Goal: Navigation & Orientation: Find specific page/section

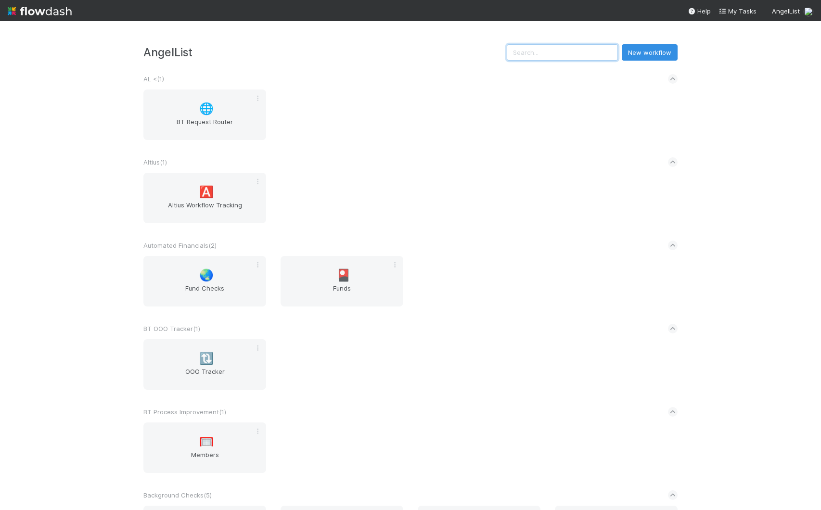
click at [566, 54] on input "text" at bounding box center [562, 52] width 111 height 16
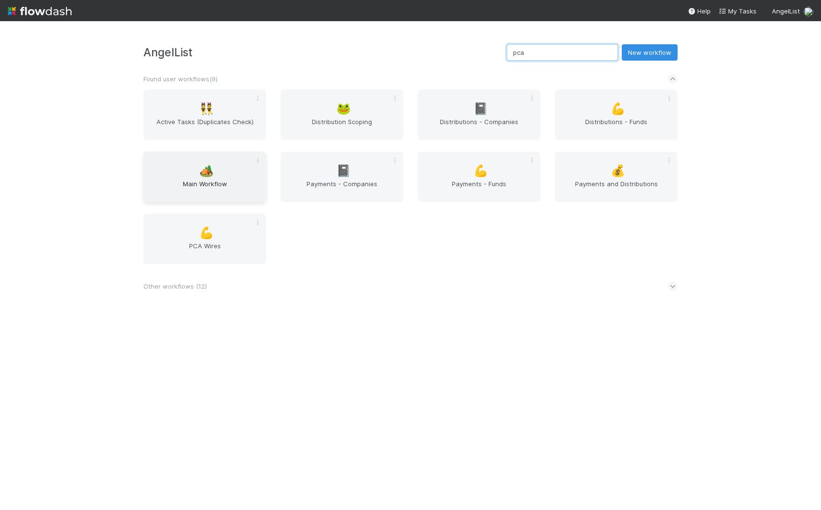
type input "pca"
click at [204, 165] on span "🏕️" at bounding box center [206, 171] width 14 height 13
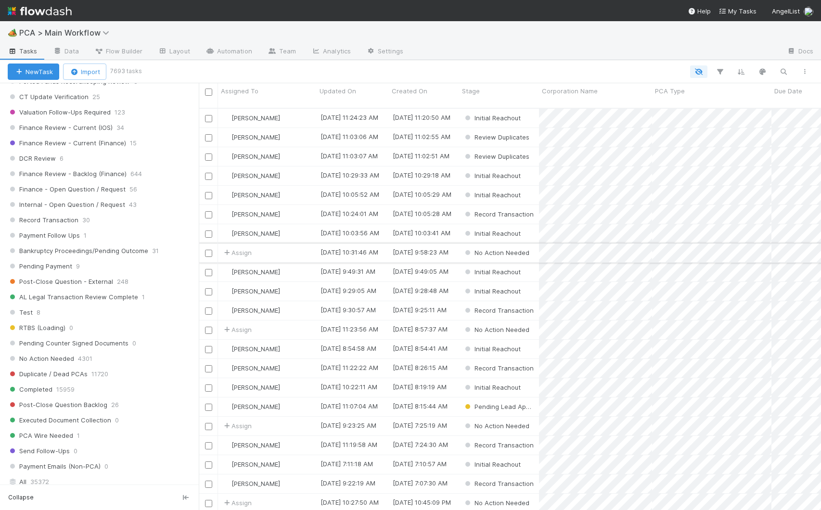
scroll to position [403, 615]
drag, startPoint x: 134, startPoint y: 249, endPoint x: 199, endPoint y: 248, distance: 65.0
click at [199, 248] on div at bounding box center [199, 296] width 0 height 427
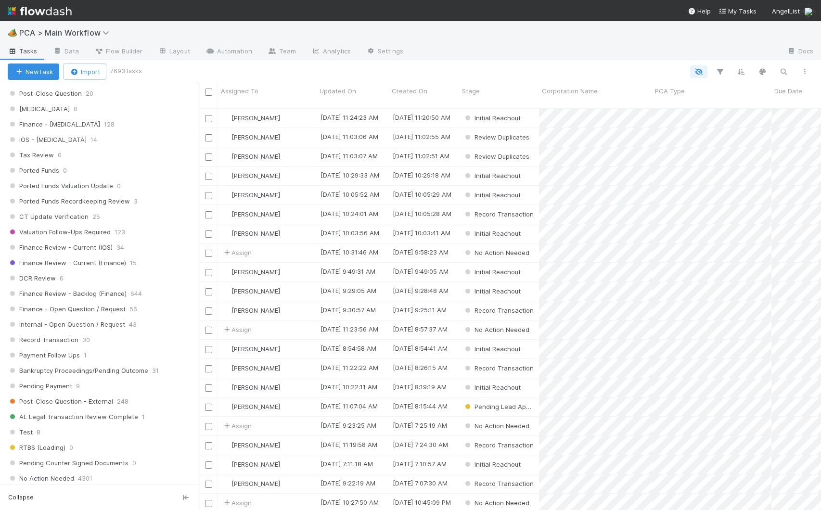
scroll to position [569, 0]
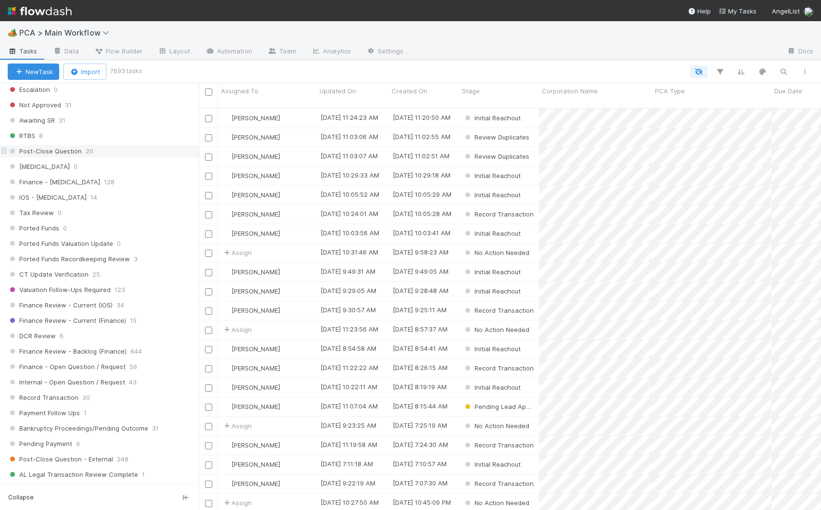
click at [103, 149] on div "Post-Close Question 20" at bounding box center [103, 151] width 191 height 12
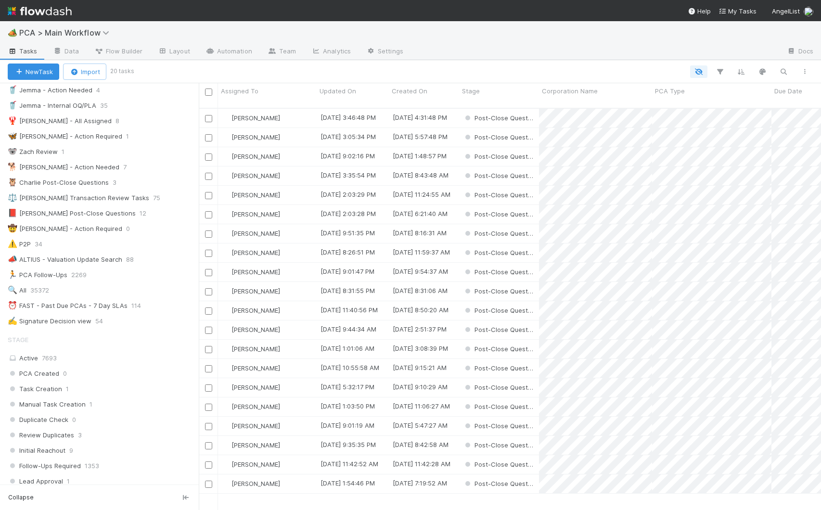
scroll to position [65, 0]
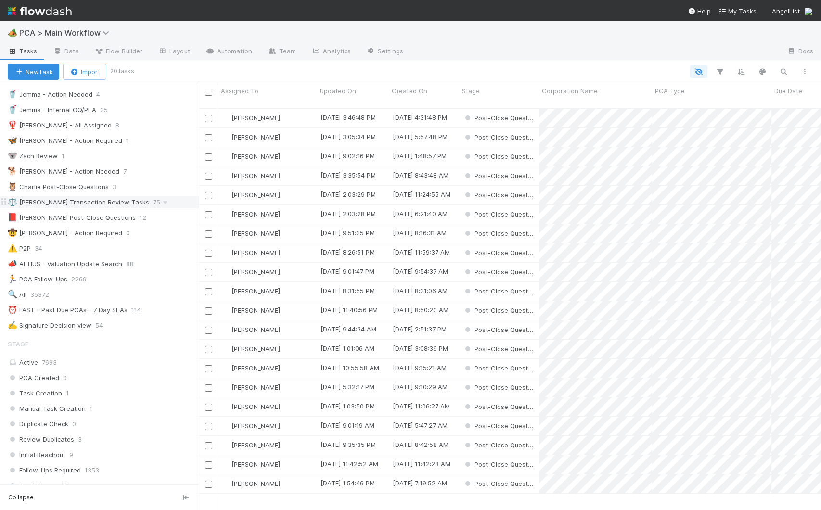
click at [161, 204] on div "⚖️ [PERSON_NAME] Transaction Review Tasks 75" at bounding box center [103, 202] width 191 height 12
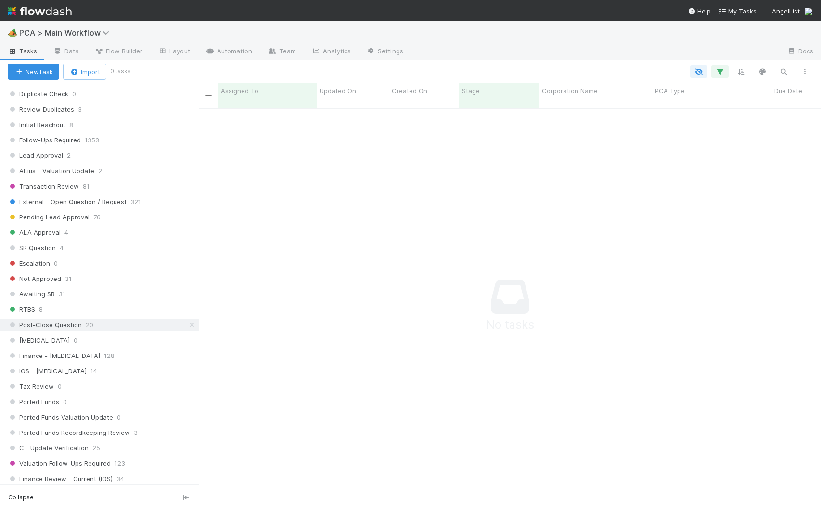
scroll to position [174, 0]
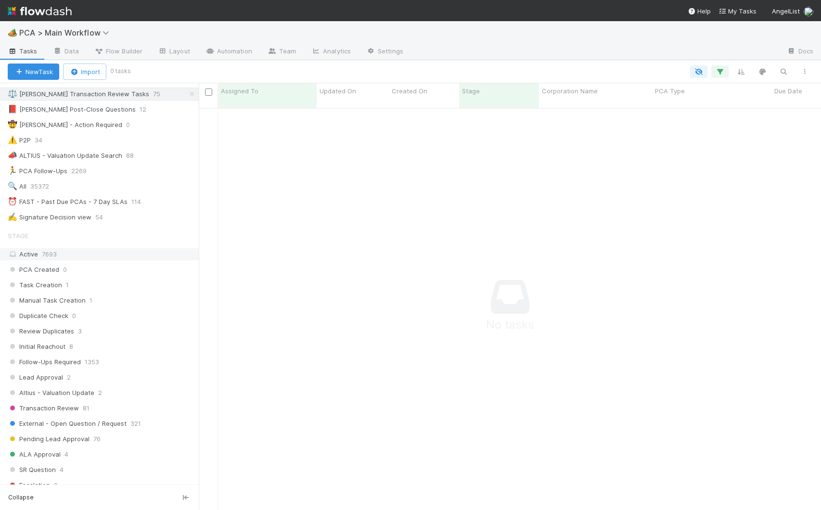
click at [74, 254] on div "Active 7693" at bounding box center [102, 254] width 189 height 12
